Goal: Task Accomplishment & Management: Manage account settings

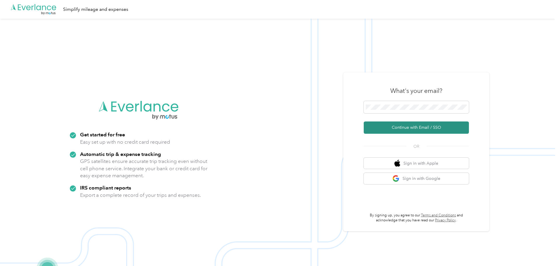
click at [412, 127] on button "Continue with Email / SSO" at bounding box center [416, 127] width 105 height 12
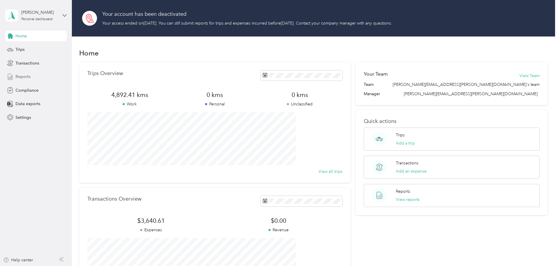
click at [19, 74] on span "Reports" at bounding box center [22, 77] width 15 height 6
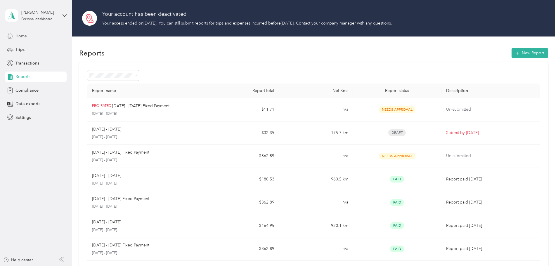
click at [21, 37] on span "Home" at bounding box center [20, 36] width 11 height 6
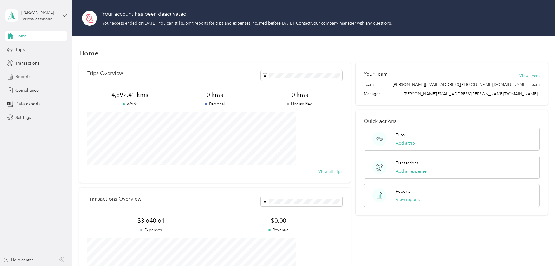
click at [20, 77] on span "Reports" at bounding box center [22, 77] width 15 height 6
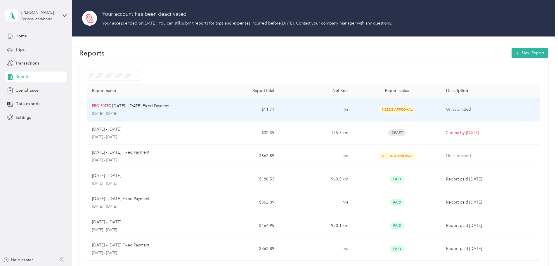
click at [446, 110] on p "Un-submitted" at bounding box center [490, 109] width 89 height 6
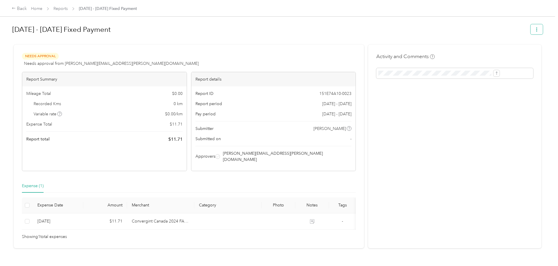
click at [534, 31] on icon "button" at bounding box center [536, 29] width 4 height 4
drag, startPoint x: 399, startPoint y: 36, endPoint x: 393, endPoint y: 36, distance: 5.5
click at [396, 36] on h1 "Oct 1 - 31, 2025 Fixed Payment" at bounding box center [269, 29] width 514 height 14
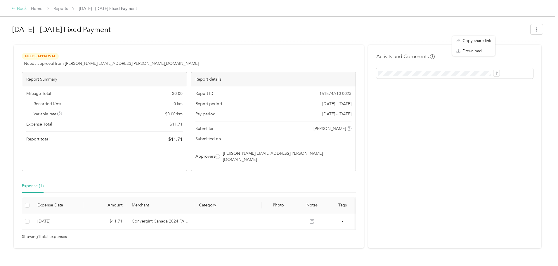
click at [27, 9] on div "Back" at bounding box center [19, 8] width 15 height 7
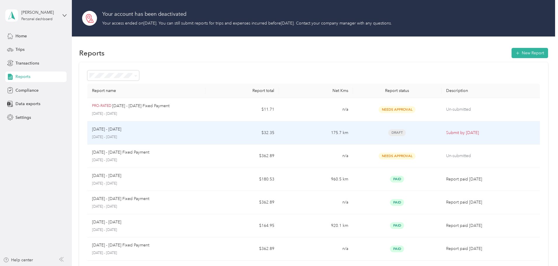
click at [388, 132] on span "Draft" at bounding box center [397, 132] width 18 height 7
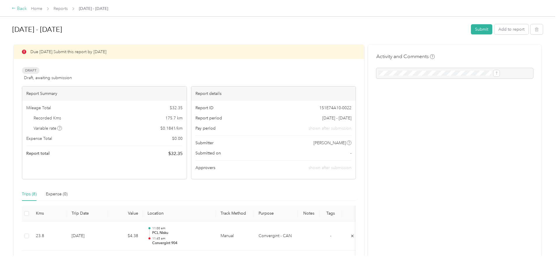
click at [27, 9] on div "Back" at bounding box center [19, 8] width 15 height 7
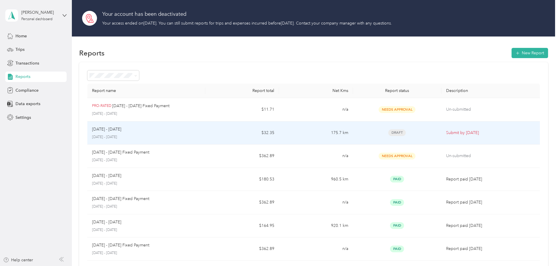
click at [388, 133] on span "Draft" at bounding box center [397, 132] width 18 height 7
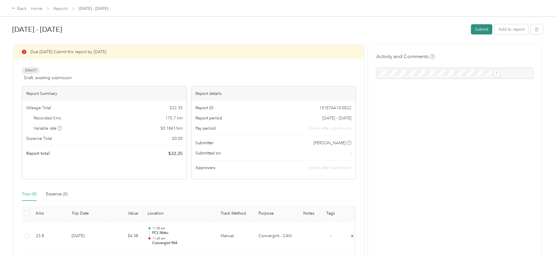
click at [471, 30] on button "Submit" at bounding box center [481, 29] width 21 height 10
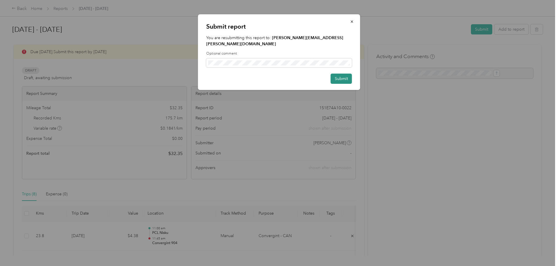
click at [343, 74] on button "Submit" at bounding box center [341, 79] width 21 height 10
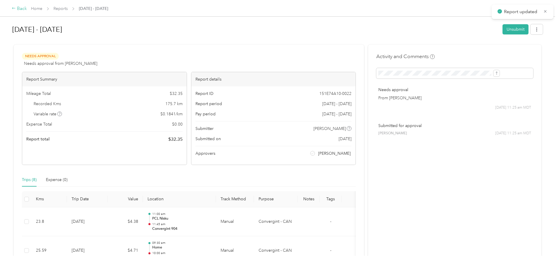
click at [27, 8] on div "Back" at bounding box center [19, 8] width 15 height 7
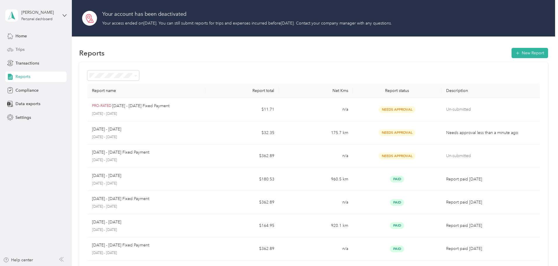
click at [17, 51] on span "Trips" at bounding box center [19, 49] width 9 height 6
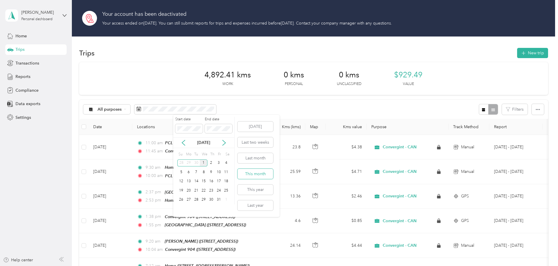
click at [252, 172] on button "This month" at bounding box center [255, 174] width 36 height 10
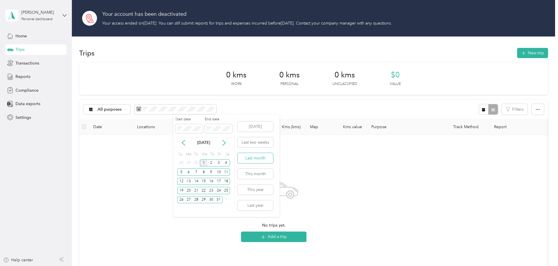
click at [256, 158] on button "Last month" at bounding box center [255, 158] width 36 height 10
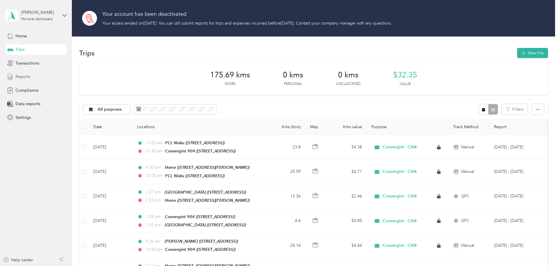
drag, startPoint x: 18, startPoint y: 76, endPoint x: 34, endPoint y: 81, distance: 17.0
click at [18, 76] on span "Reports" at bounding box center [22, 77] width 15 height 6
